Goal: Task Accomplishment & Management: Manage account settings

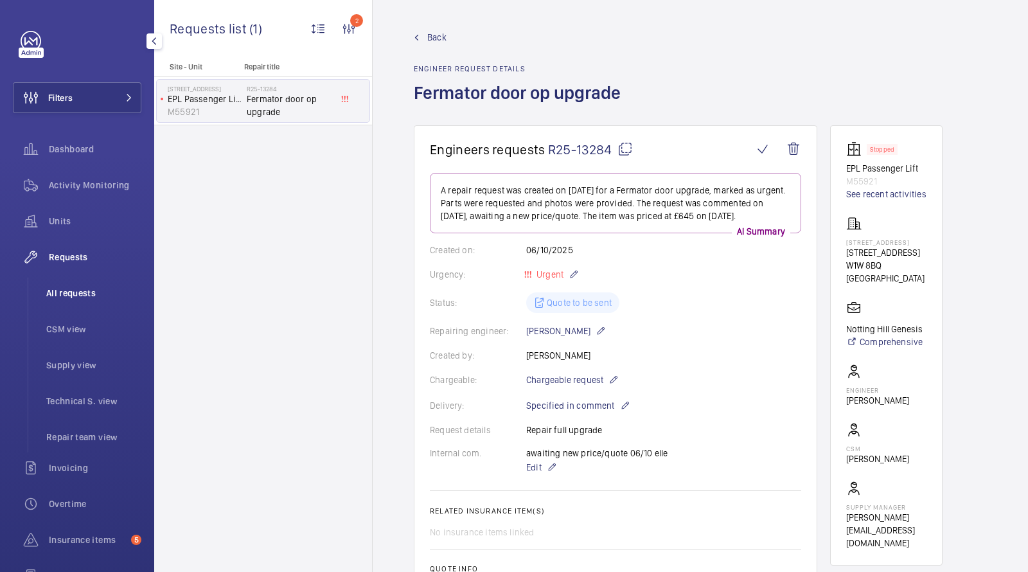
click at [88, 297] on span "All requests" at bounding box center [93, 293] width 95 height 13
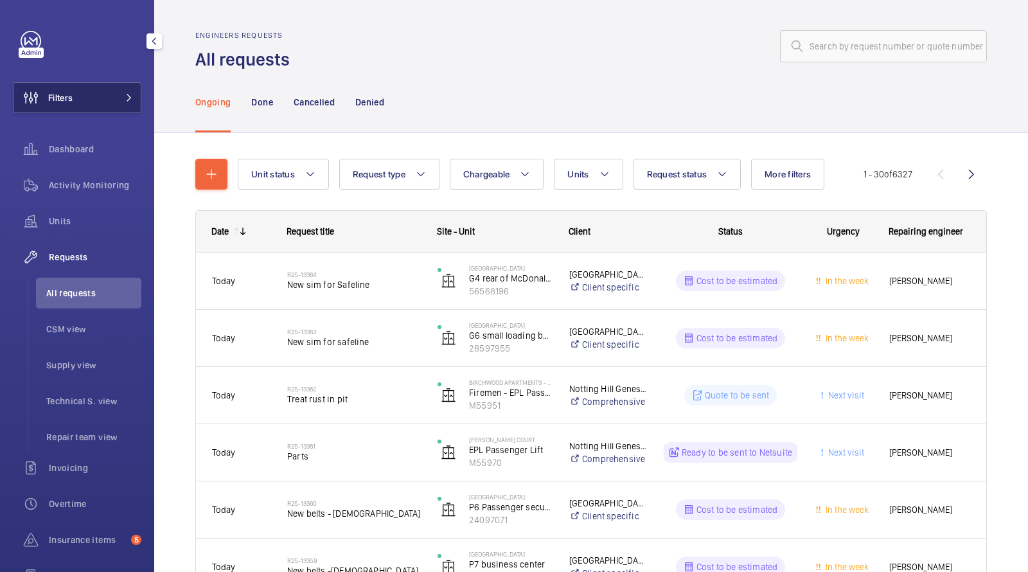
click at [82, 101] on button "Filters" at bounding box center [77, 97] width 129 height 31
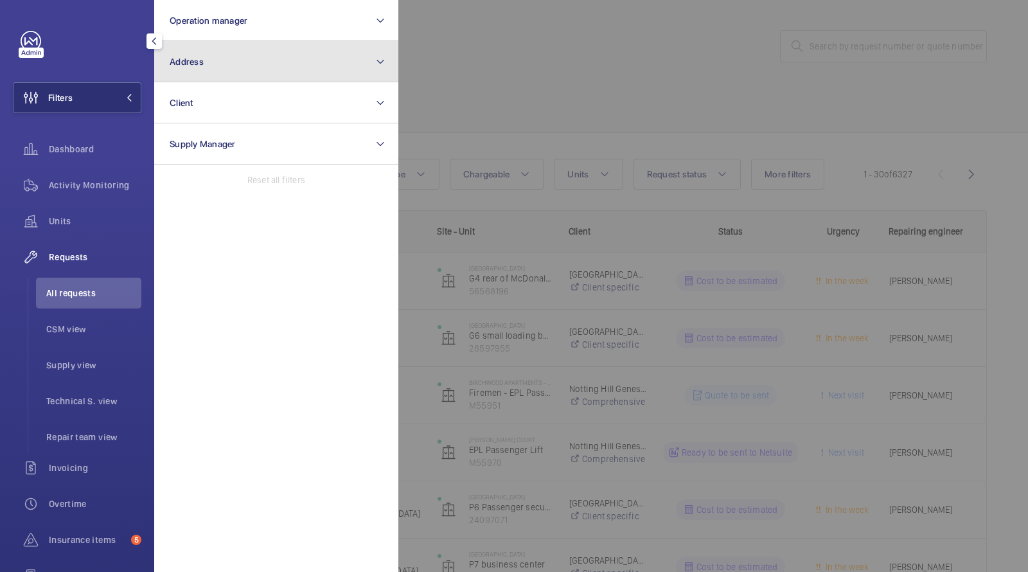
click at [280, 74] on button "Address" at bounding box center [276, 61] width 244 height 41
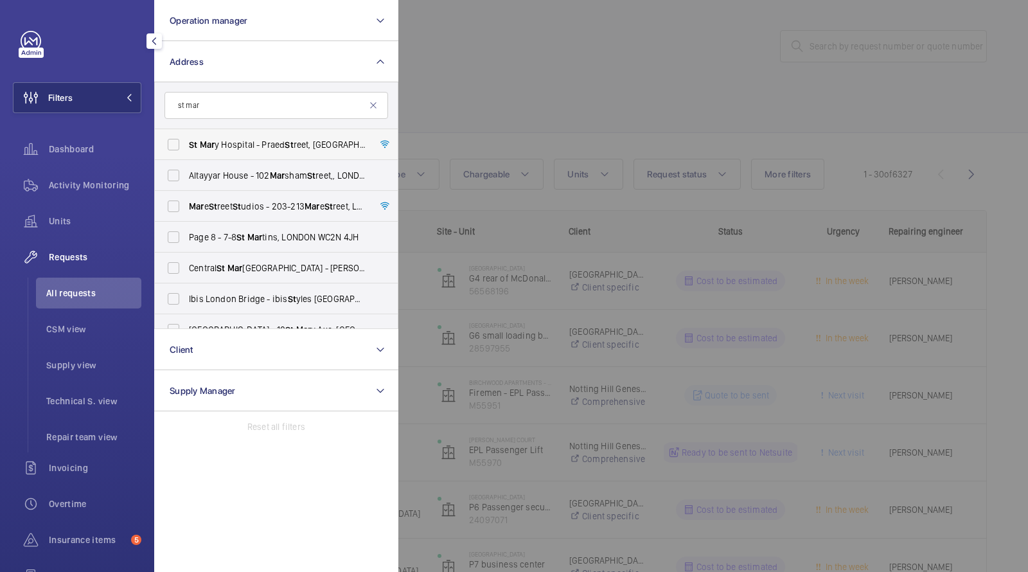
type input "st mar"
click at [244, 137] on label "[GEOGRAPHIC_DATA] - [STREET_ADDRESS]" at bounding box center [267, 144] width 224 height 31
click at [186, 137] on input "[GEOGRAPHIC_DATA] - [STREET_ADDRESS]" at bounding box center [174, 145] width 26 height 26
checkbox input "true"
click at [555, 82] on div at bounding box center [913, 286] width 1028 height 572
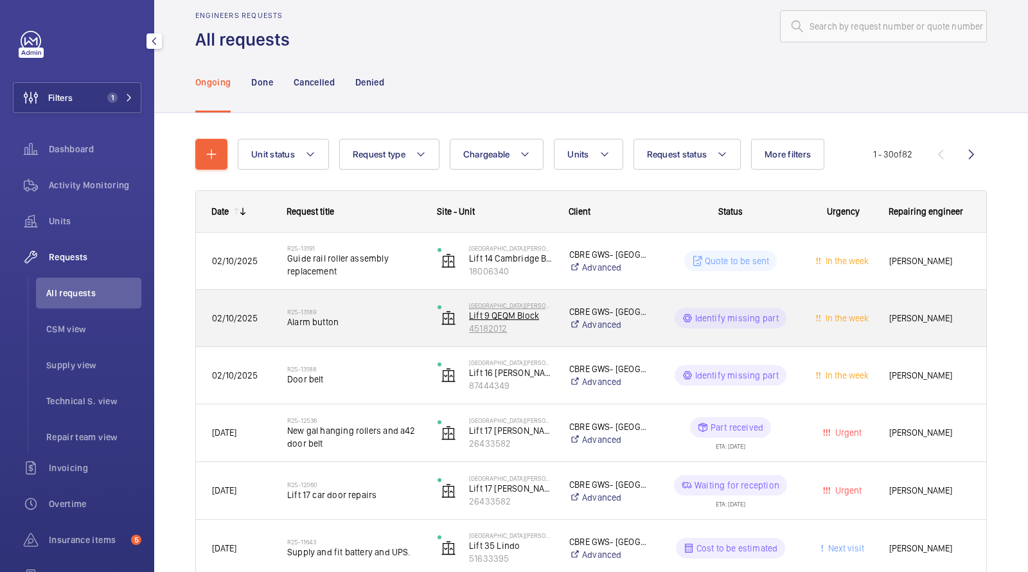
scroll to position [186, 0]
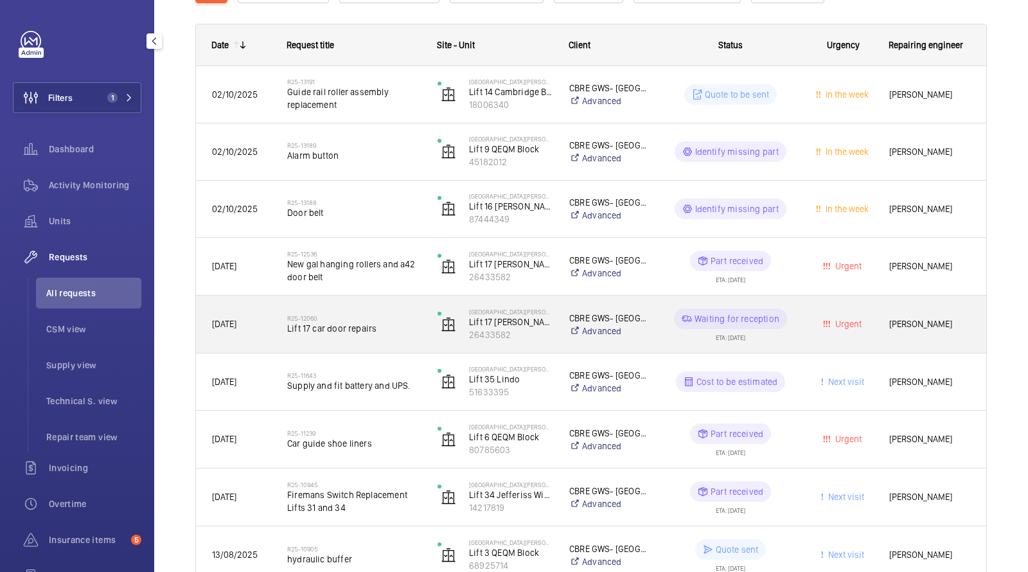
click at [341, 319] on h2 "R25-12060" at bounding box center [354, 318] width 134 height 8
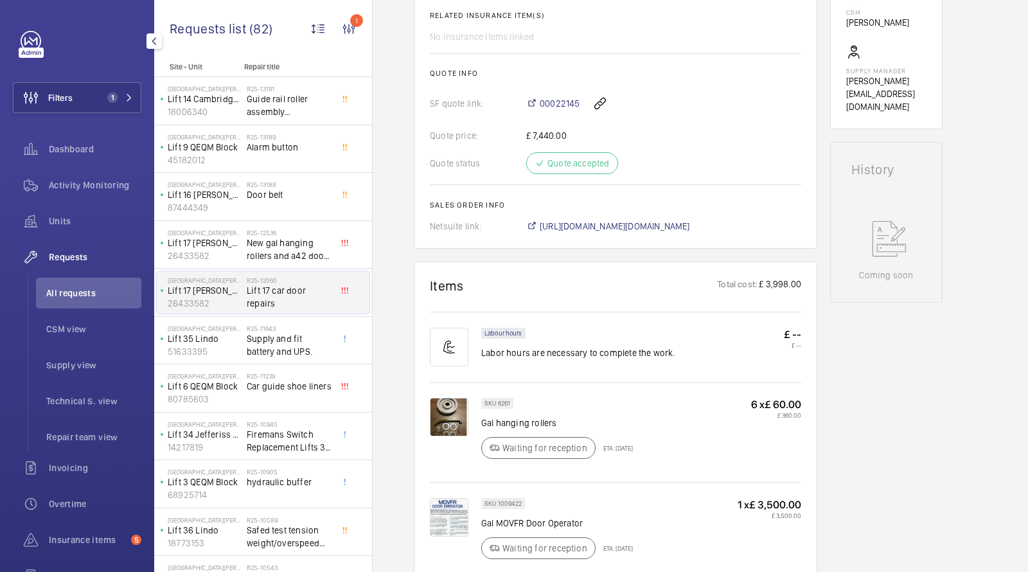
scroll to position [420, 0]
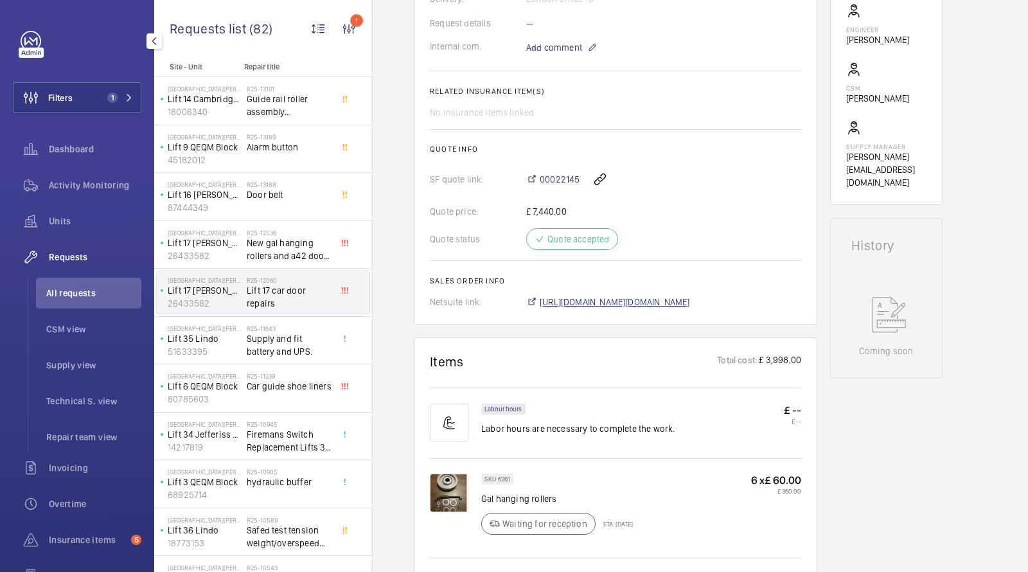
click at [607, 303] on span "[URL][DOMAIN_NAME][DOMAIN_NAME]" at bounding box center [615, 302] width 150 height 13
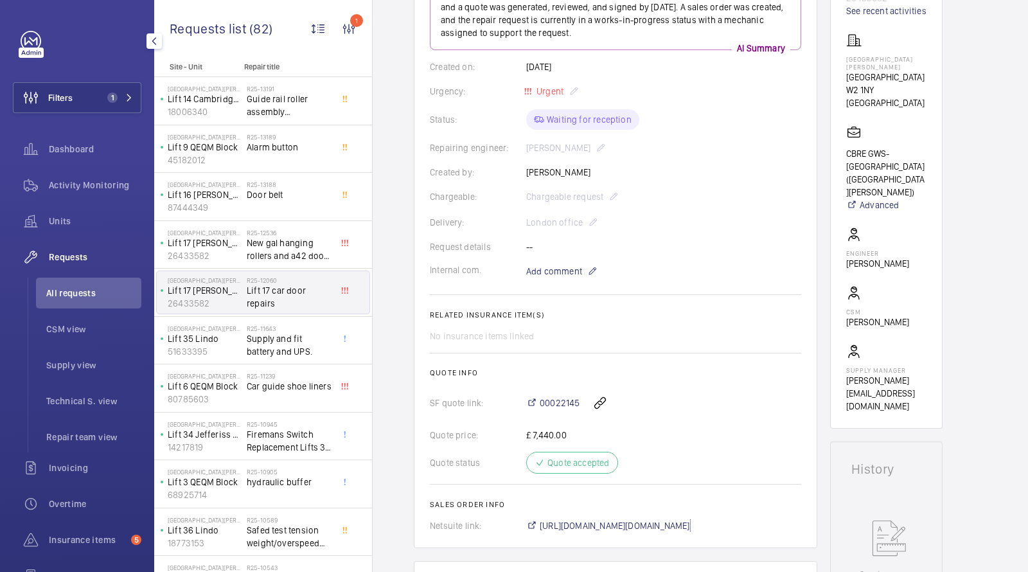
scroll to position [0, 0]
